Goal: Task Accomplishment & Management: Use online tool/utility

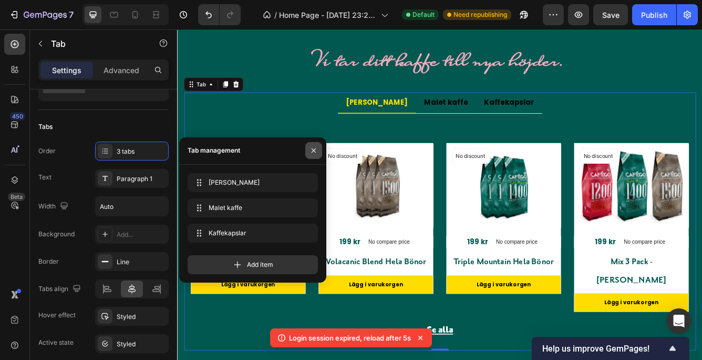
scroll to position [1439, 0]
click at [312, 147] on icon "button" at bounding box center [314, 150] width 8 height 8
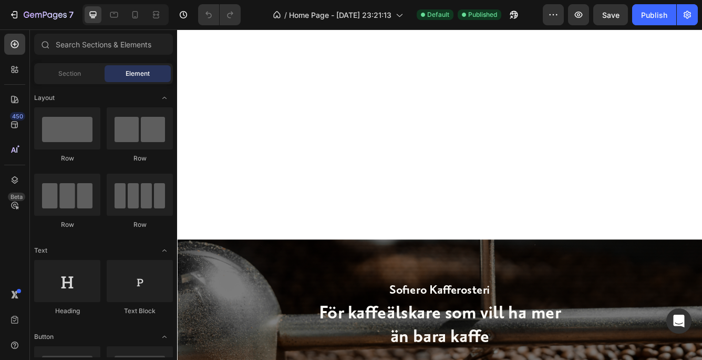
scroll to position [2306, 0]
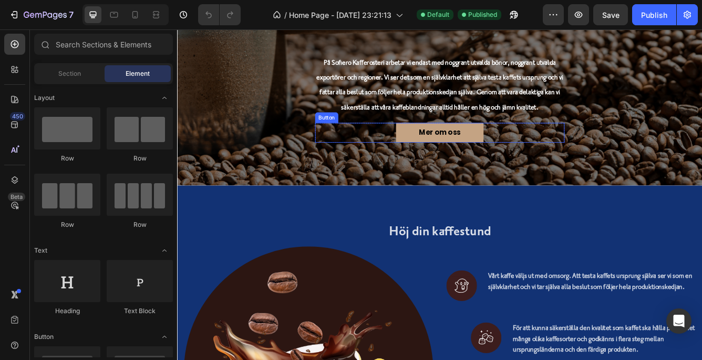
click at [528, 157] on link "Mer om oss" at bounding box center [492, 153] width 105 height 24
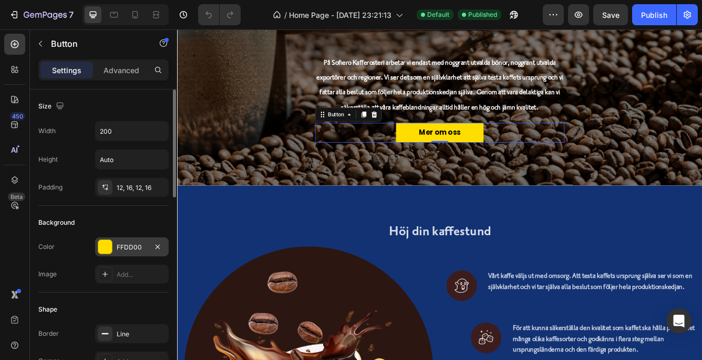
click at [106, 244] on div at bounding box center [105, 247] width 14 height 14
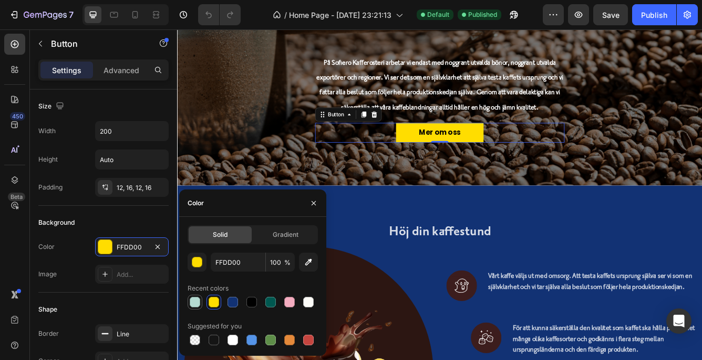
click at [195, 297] on div at bounding box center [195, 302] width 11 height 11
type input "B5DBD2"
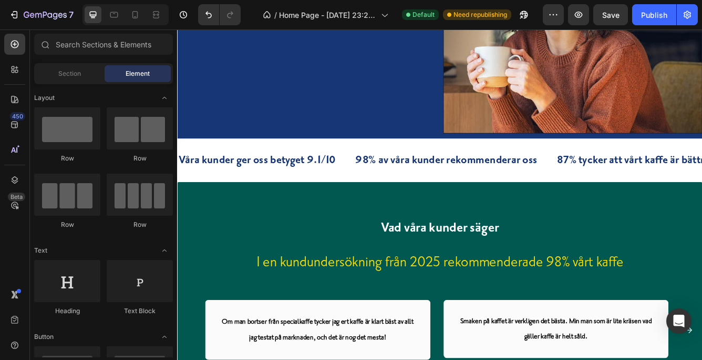
scroll to position [4726, 0]
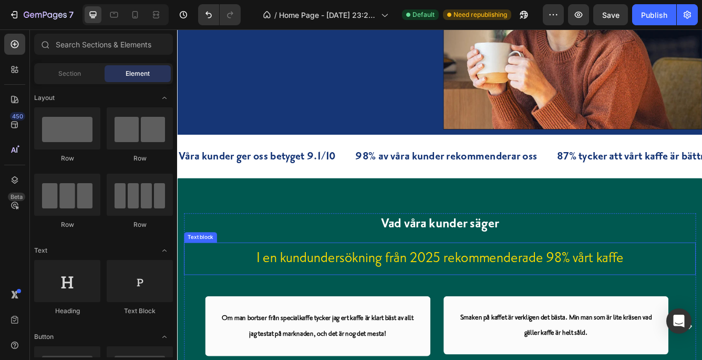
click at [702, 309] on p "I en kundundersökning från 2025 rekommenderade 98% vårt kaffe" at bounding box center [492, 304] width 613 height 37
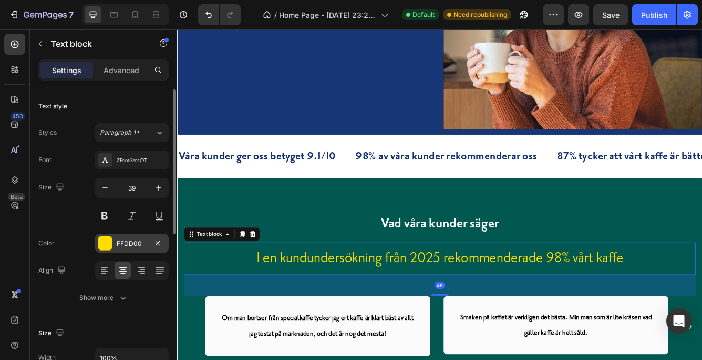
click at [106, 239] on div at bounding box center [105, 243] width 14 height 14
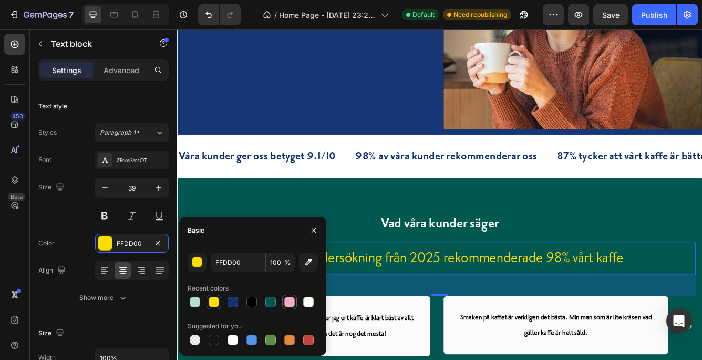
click at [288, 298] on div at bounding box center [289, 302] width 11 height 11
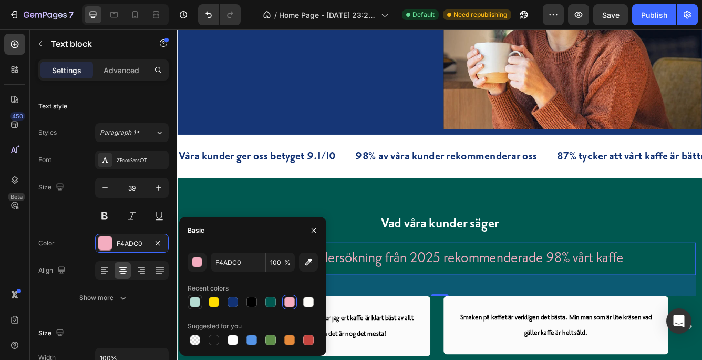
click at [194, 299] on div at bounding box center [195, 302] width 11 height 11
click at [289, 298] on div at bounding box center [289, 302] width 11 height 11
type input "F4ADC0"
click at [684, 258] on h2 "Vad våra kunder säger" at bounding box center [492, 263] width 615 height 27
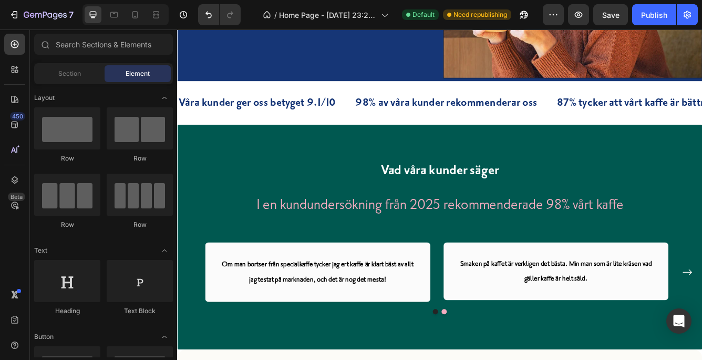
scroll to position [4739, 0]
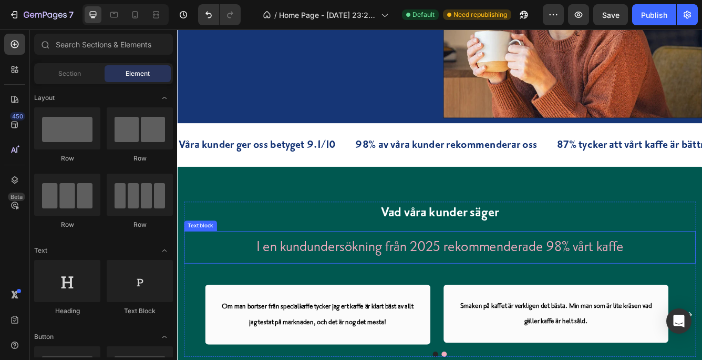
click at [578, 297] on p "I en kundundersökning från 2025 rekommenderade 98% vårt kaffe" at bounding box center [492, 290] width 613 height 37
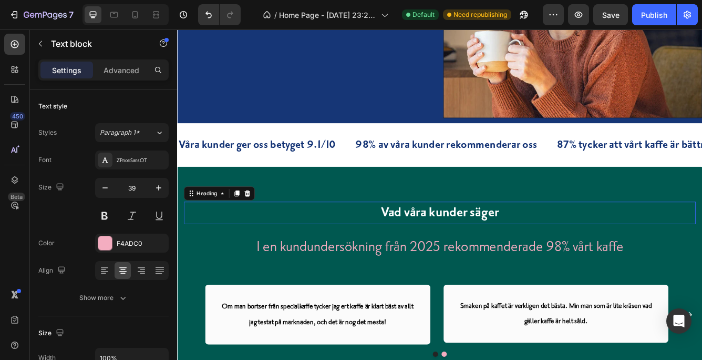
click at [573, 244] on h2 "Vad våra kunder säger" at bounding box center [492, 249] width 615 height 27
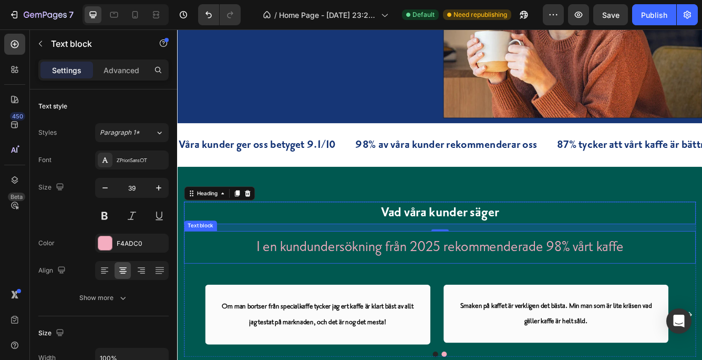
click at [559, 288] on p "I en kundundersökning från 2025 rekommenderade 98% vårt kaffe" at bounding box center [492, 290] width 613 height 37
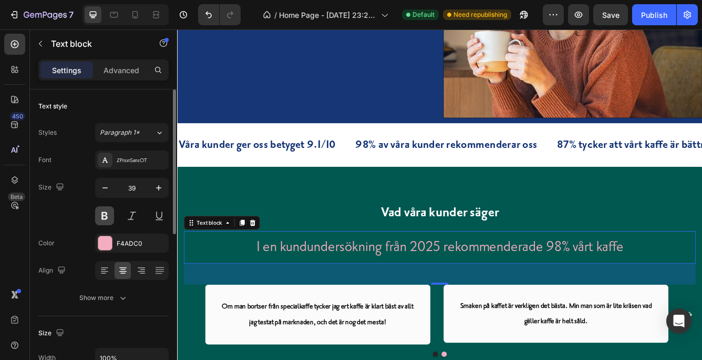
click at [101, 213] on button at bounding box center [104, 215] width 19 height 19
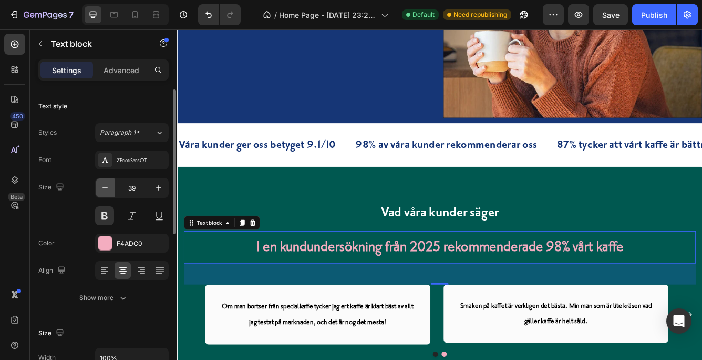
click at [104, 182] on icon "button" at bounding box center [105, 187] width 11 height 11
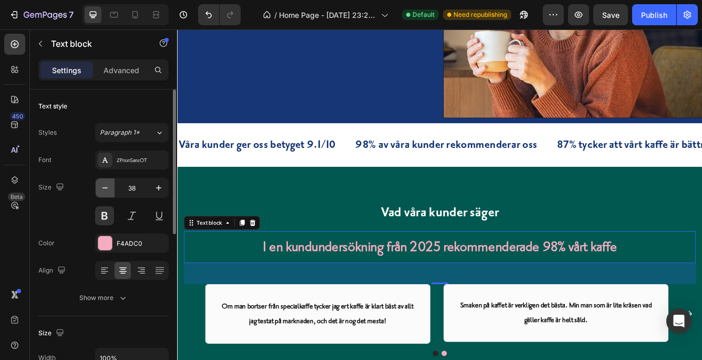
click at [104, 182] on icon "button" at bounding box center [105, 187] width 11 height 11
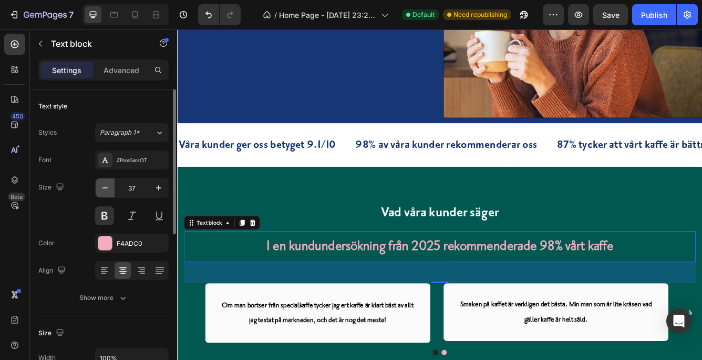
click at [104, 182] on icon "button" at bounding box center [105, 187] width 11 height 11
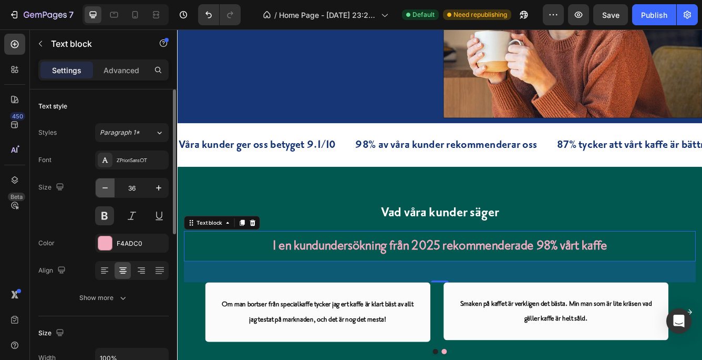
click at [104, 182] on icon "button" at bounding box center [105, 187] width 11 height 11
type input "35"
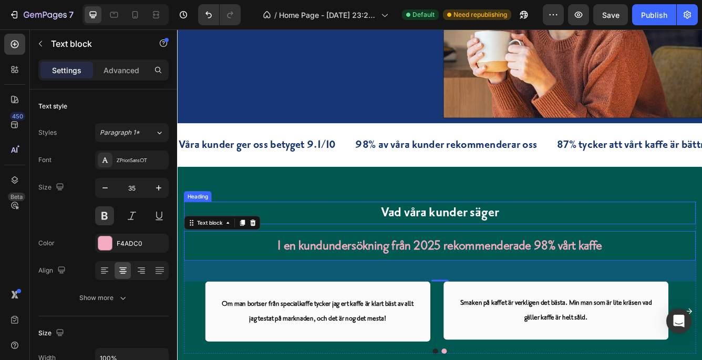
click at [431, 249] on h2 "Vad våra kunder säger" at bounding box center [492, 249] width 615 height 27
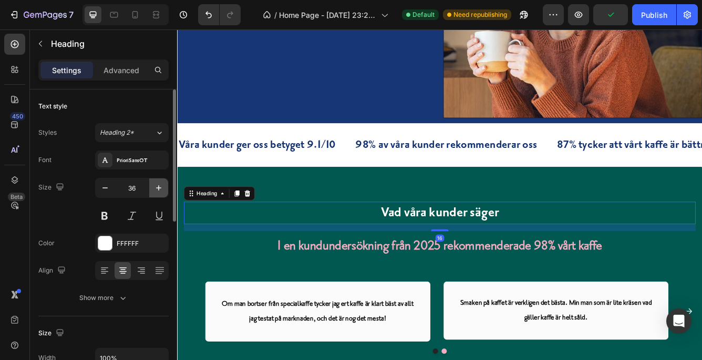
click at [156, 185] on icon "button" at bounding box center [159, 187] width 11 height 11
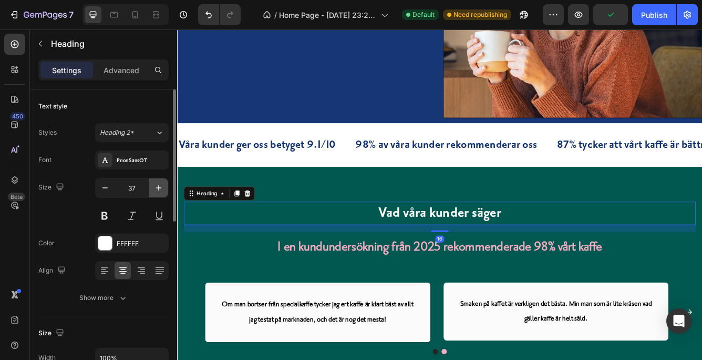
click at [156, 185] on icon "button" at bounding box center [159, 187] width 11 height 11
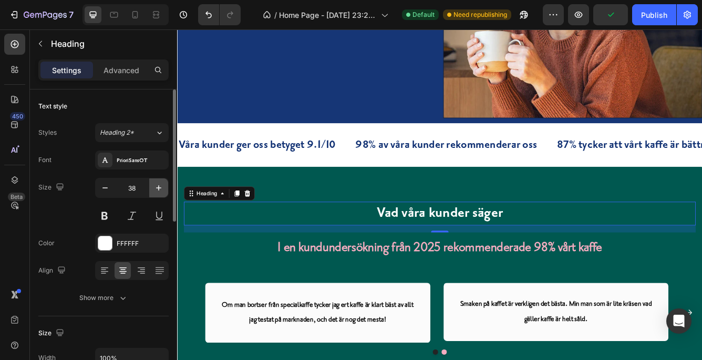
click at [156, 185] on icon "button" at bounding box center [159, 187] width 11 height 11
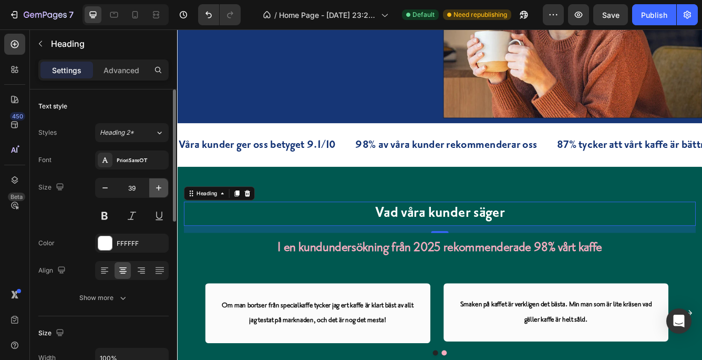
click at [156, 185] on icon "button" at bounding box center [159, 187] width 11 height 11
type input "40"
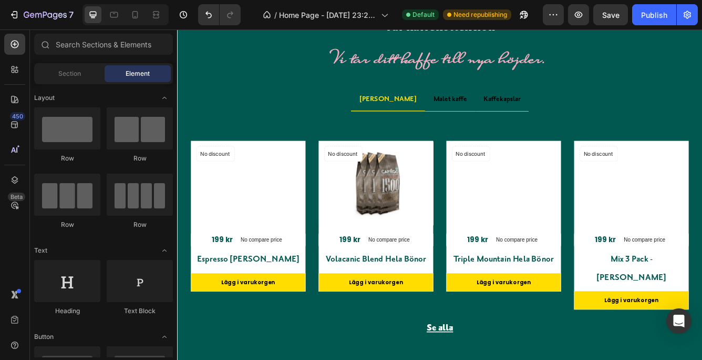
scroll to position [1605, 0]
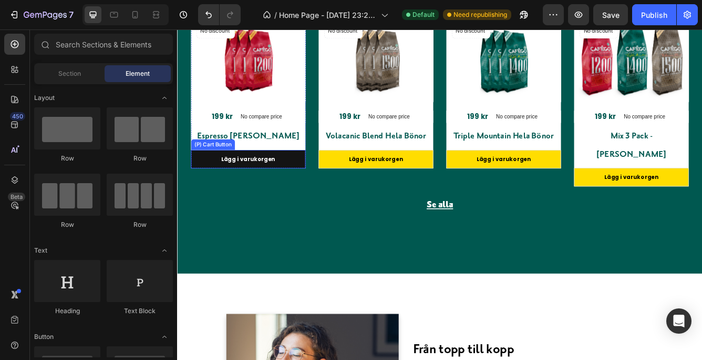
click at [195, 184] on button "Lägg i varukorgen" at bounding box center [262, 185] width 138 height 22
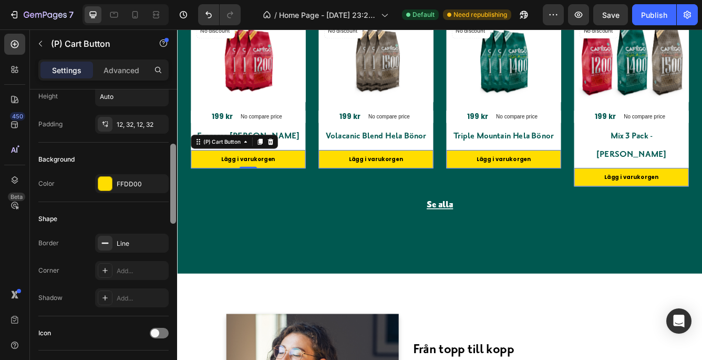
drag, startPoint x: 173, startPoint y: 157, endPoint x: 172, endPoint y: 212, distance: 55.2
click at [172, 212] on div at bounding box center [173, 184] width 6 height 80
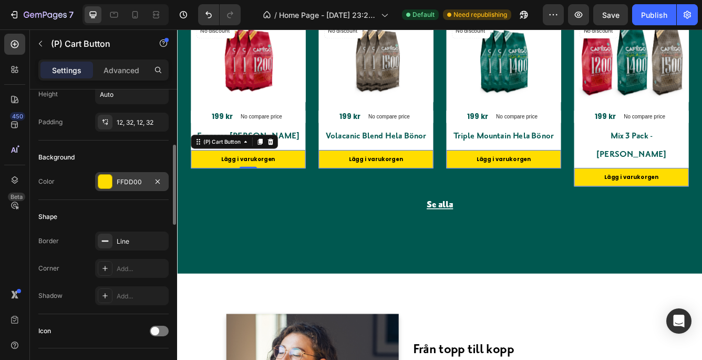
click at [123, 179] on div "FFDD00" at bounding box center [132, 181] width 30 height 9
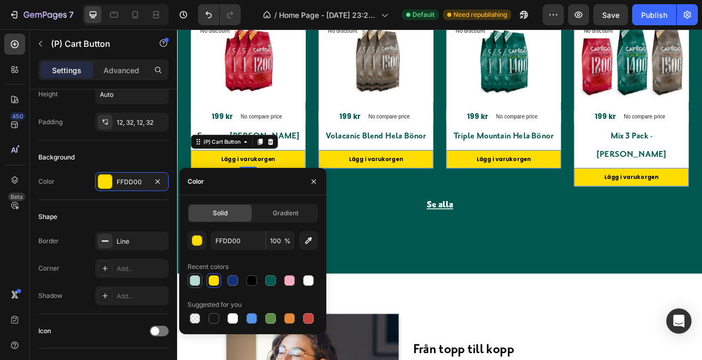
click at [195, 278] on div at bounding box center [195, 280] width 11 height 11
type input "B5DBD2"
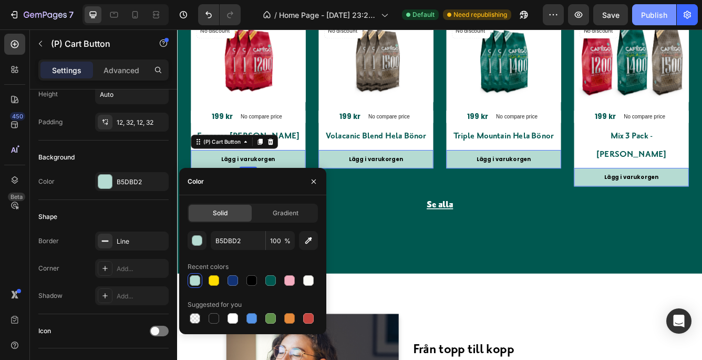
click at [653, 10] on div "Publish" at bounding box center [654, 14] width 26 height 11
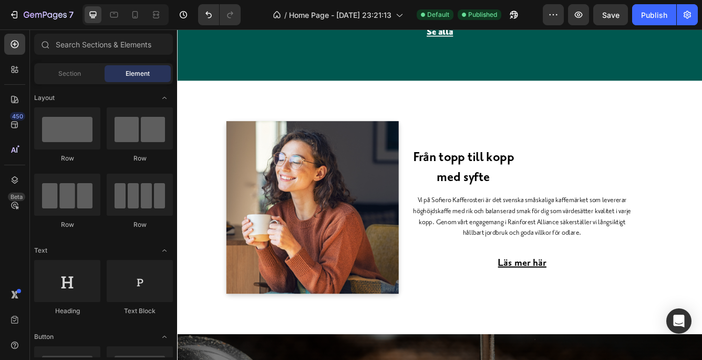
scroll to position [1884, 0]
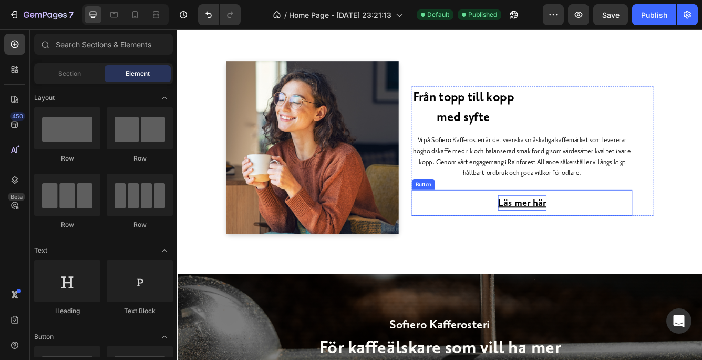
click at [592, 236] on p "Läs mer här" at bounding box center [592, 237] width 58 height 18
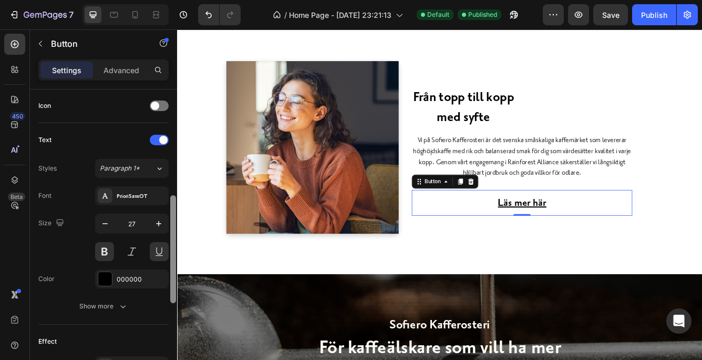
scroll to position [325, 0]
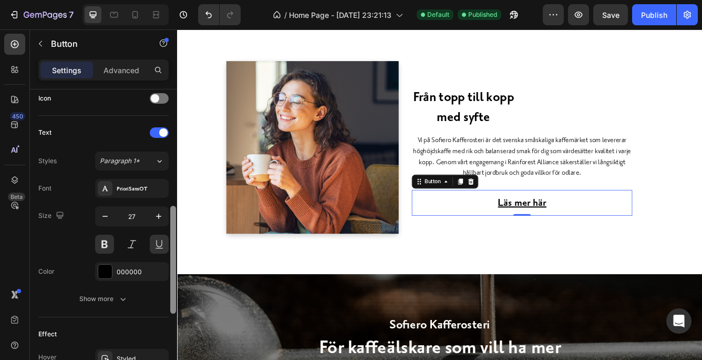
drag, startPoint x: 171, startPoint y: 151, endPoint x: 169, endPoint y: 268, distance: 116.8
click at [169, 268] on div "Size Width Auto Height Auto Padding 12, 48, 12, 48 Background Color Transparent…" at bounding box center [103, 239] width 147 height 300
click at [594, 234] on p "Läs mer här" at bounding box center [592, 237] width 58 height 18
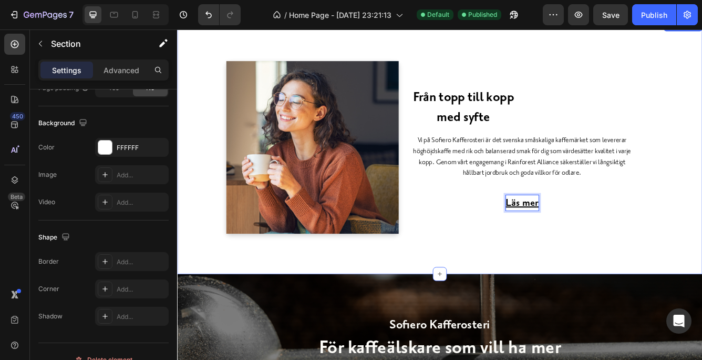
click at [702, 240] on div "Från topp till kopp med syfte Heading Vi på Sofiero Kafferosteri är det svenska…" at bounding box center [492, 179] width 615 height 237
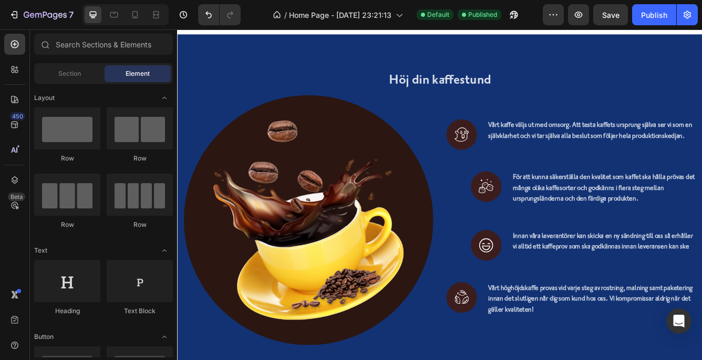
scroll to position [2506, 0]
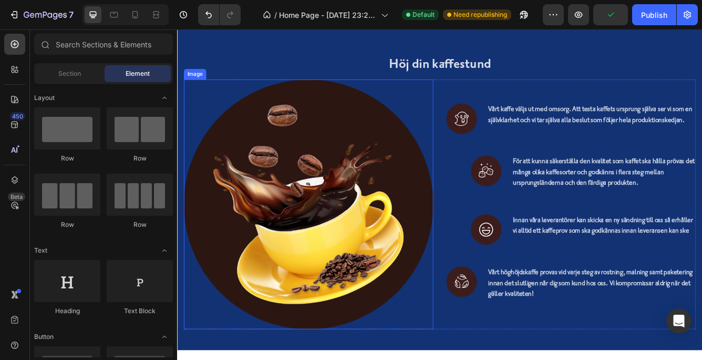
click at [294, 238] on img at bounding box center [335, 239] width 300 height 300
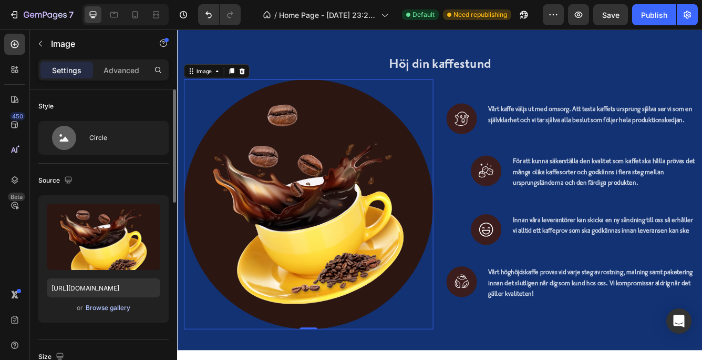
click at [98, 307] on div "Browse gallery" at bounding box center [108, 307] width 45 height 9
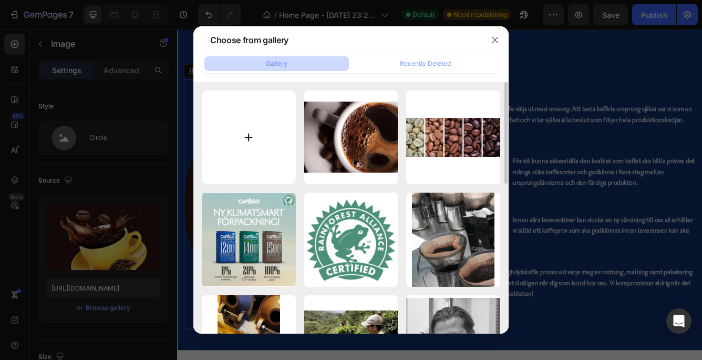
click at [248, 132] on input "file" at bounding box center [249, 137] width 94 height 94
type input "C:\fakepath\plant_hand.jpg"
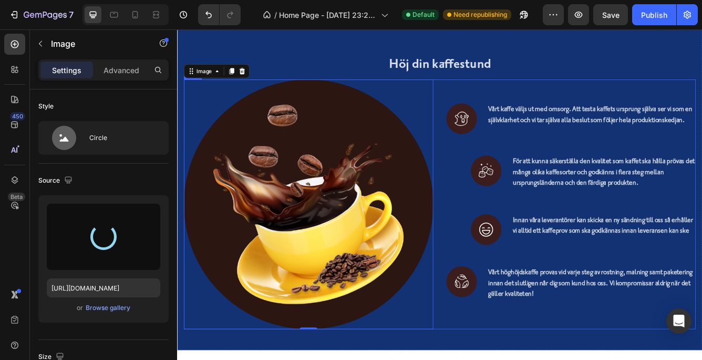
type input "[URL][DOMAIN_NAME]"
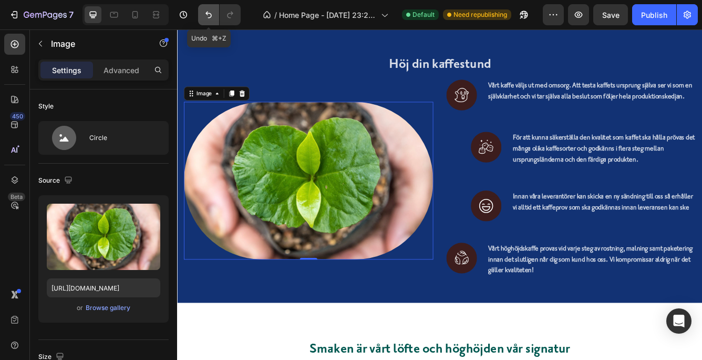
click at [207, 10] on icon "Undo/Redo" at bounding box center [208, 14] width 11 height 11
click at [104, 305] on div "Browse gallery" at bounding box center [108, 307] width 45 height 9
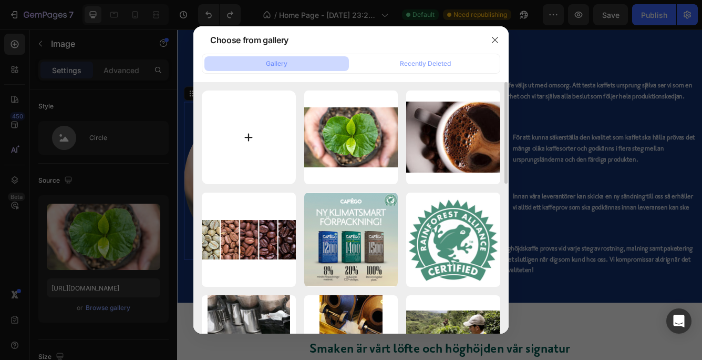
click at [247, 133] on input "file" at bounding box center [249, 137] width 94 height 94
type input "C:\fakepath\Coffee_Beans.jpg"
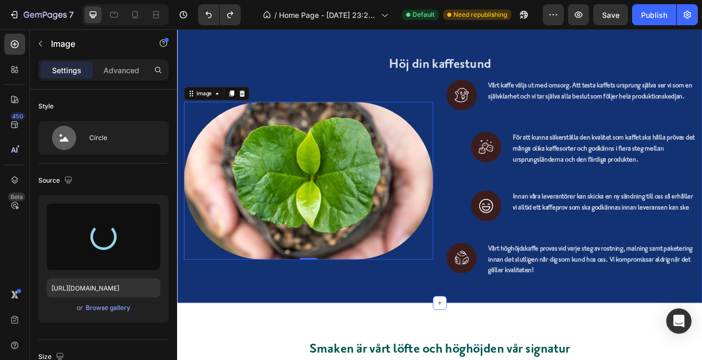
type input "[URL][DOMAIN_NAME]"
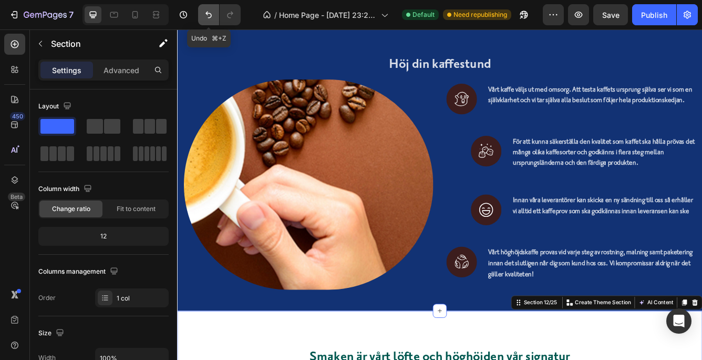
click at [209, 12] on icon "Undo/Redo" at bounding box center [208, 14] width 11 height 11
click at [207, 11] on icon "Undo/Redo" at bounding box center [208, 14] width 11 height 11
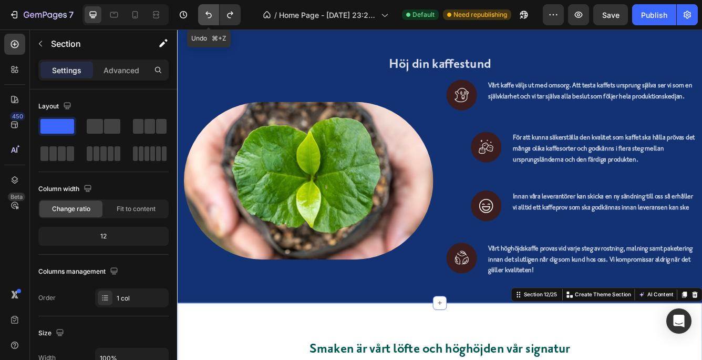
click at [207, 12] on icon "Undo/Redo" at bounding box center [209, 15] width 6 height 7
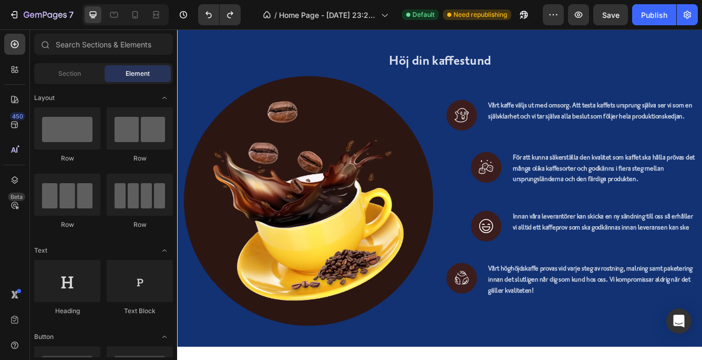
scroll to position [2534, 0]
